Goal: Task Accomplishment & Management: Use online tool/utility

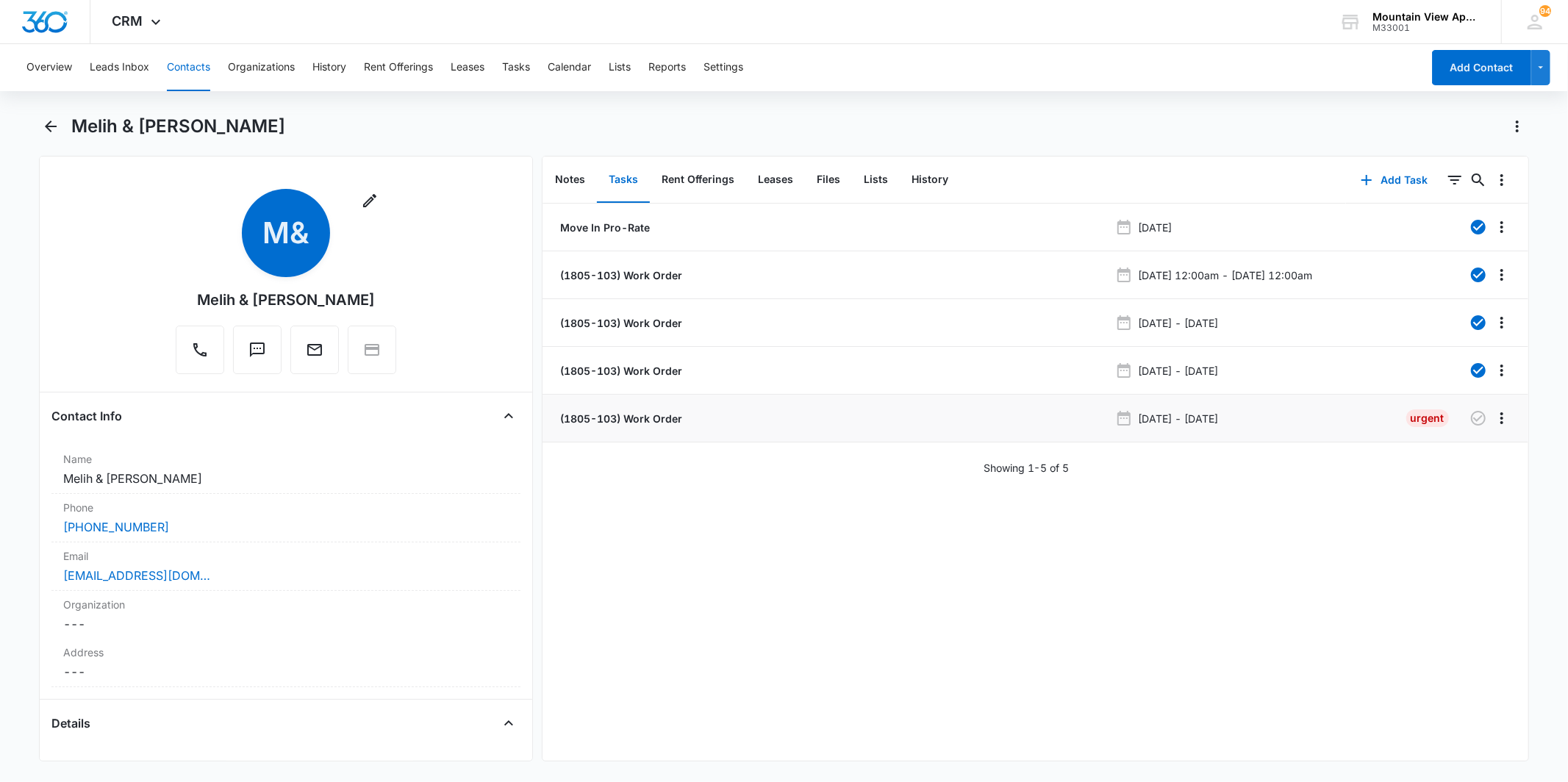
click at [626, 417] on p "(1805-103) Work Order" at bounding box center [619, 418] width 125 height 15
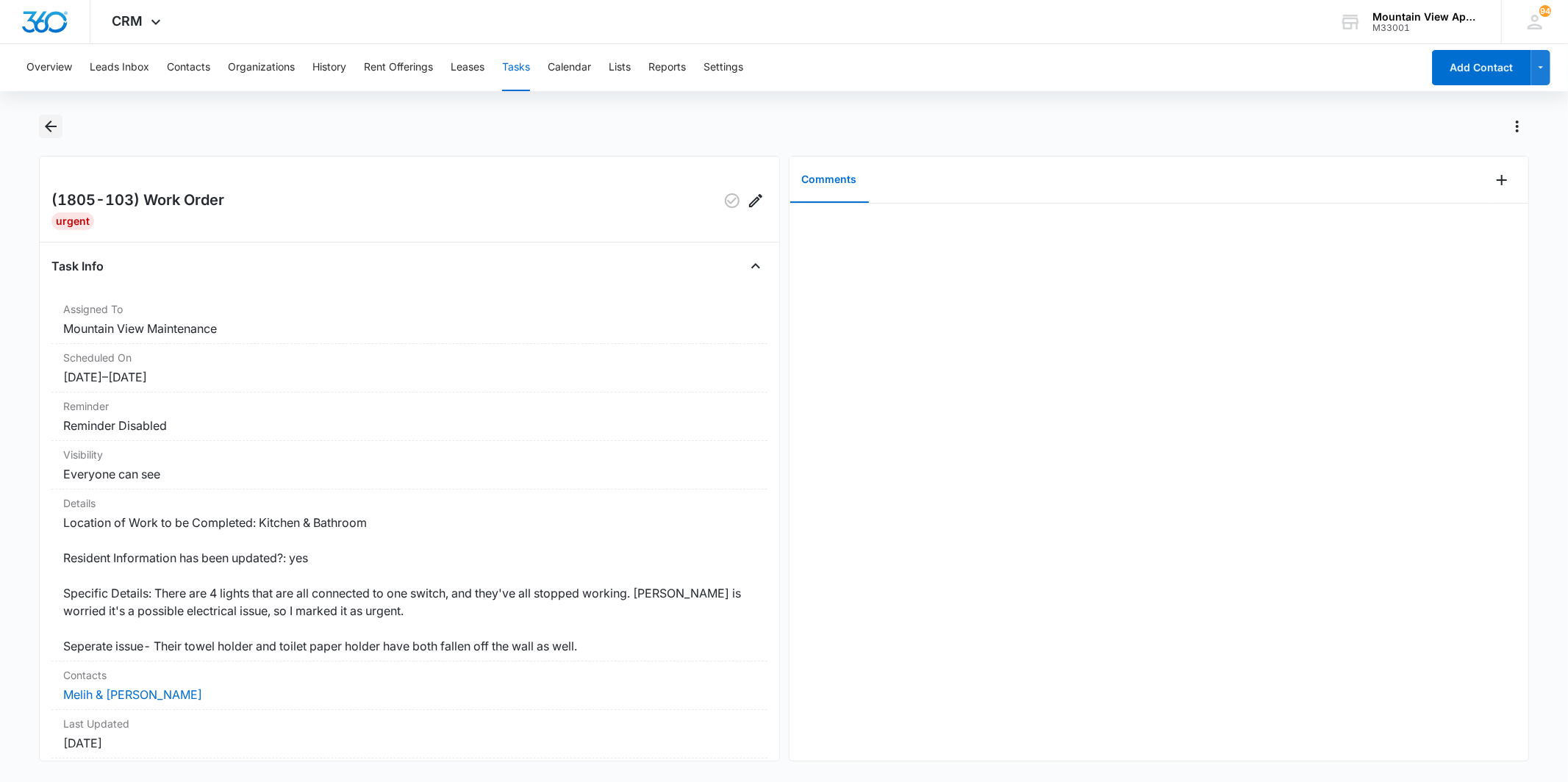
click at [54, 125] on icon "Back" at bounding box center [50, 126] width 18 height 18
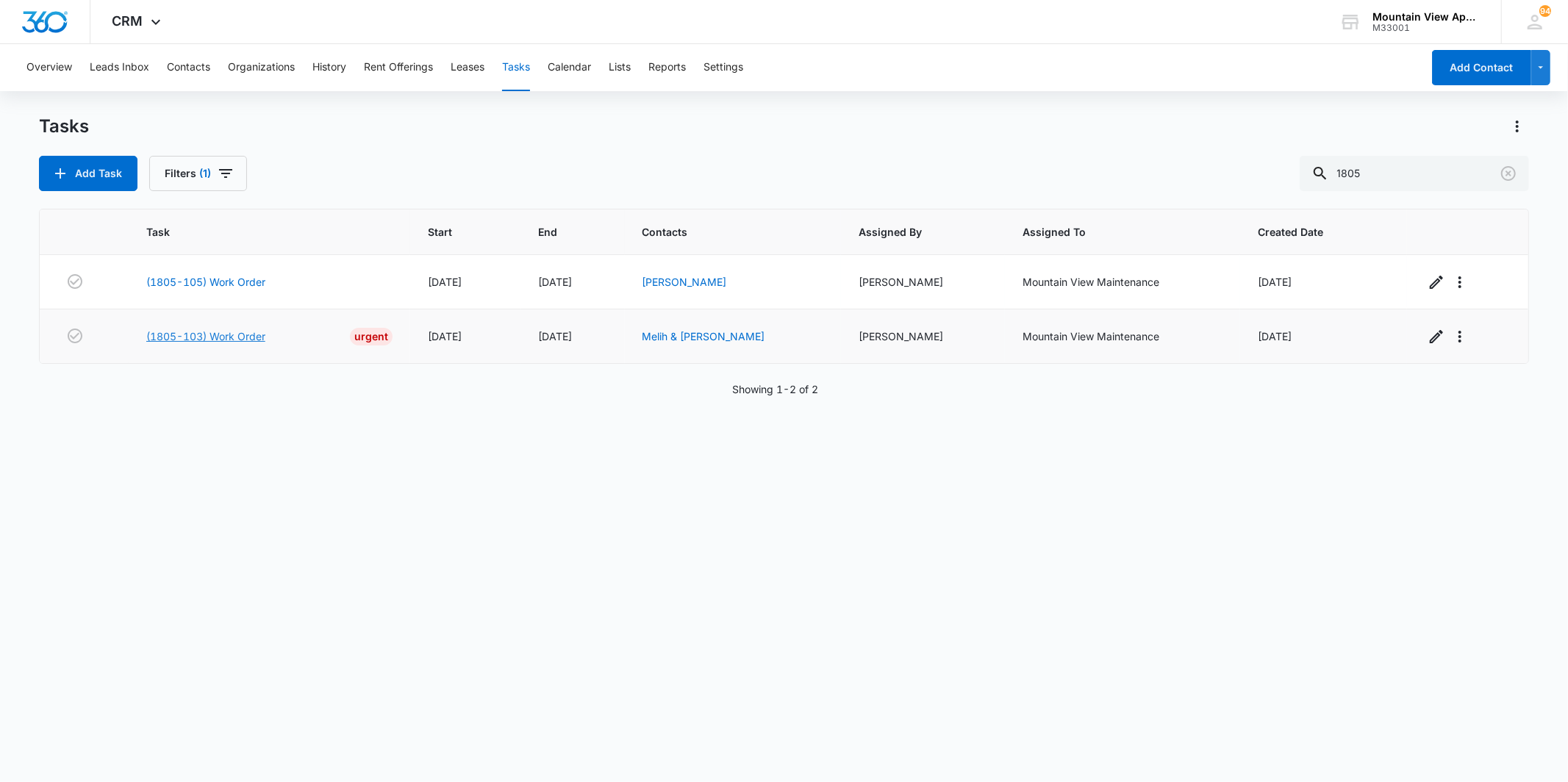
click at [239, 331] on link "(1805-103) Work Order" at bounding box center [206, 336] width 119 height 15
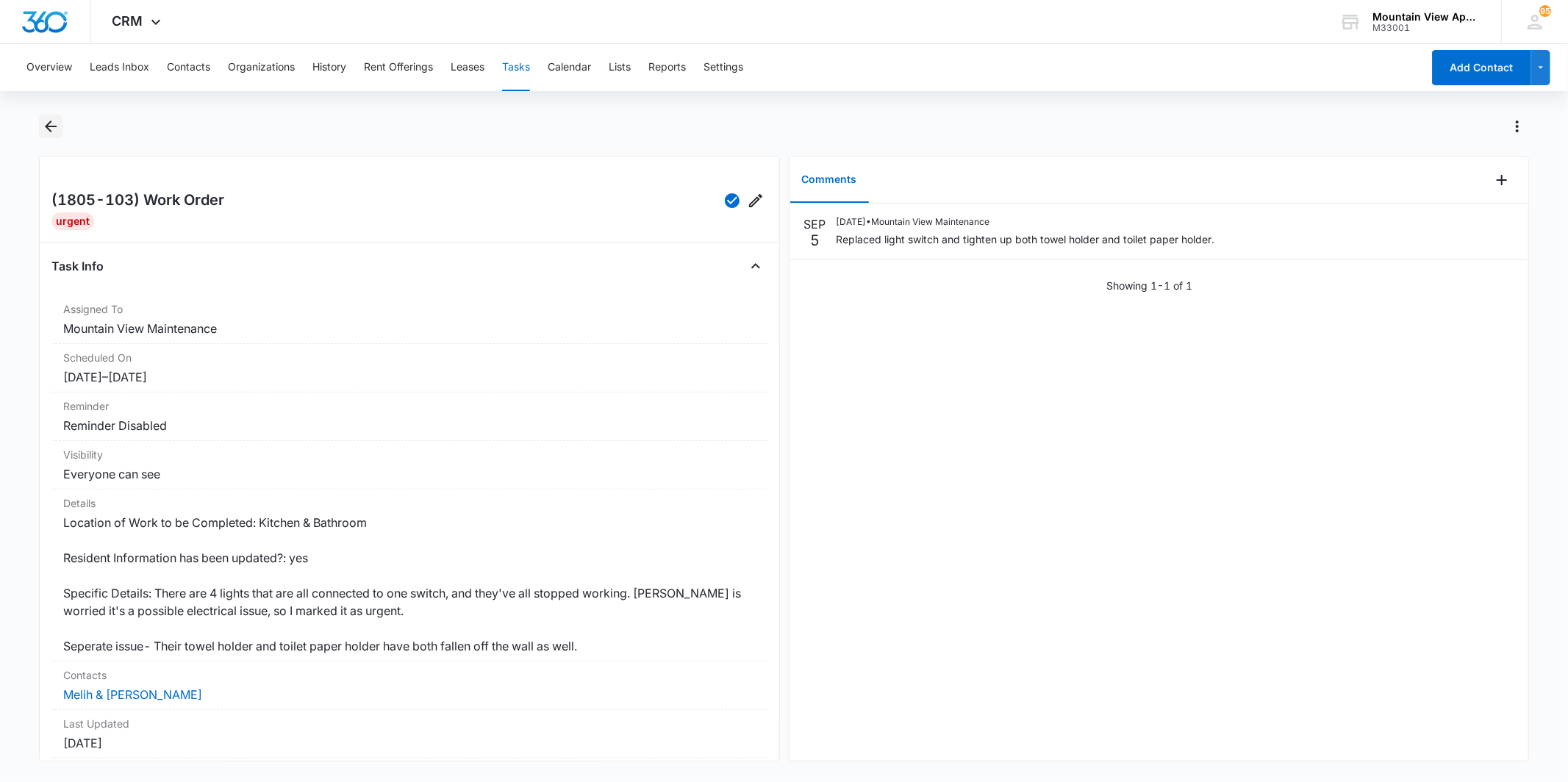
click at [49, 122] on icon "Back" at bounding box center [51, 127] width 12 height 12
